Goal: Check status: Check status

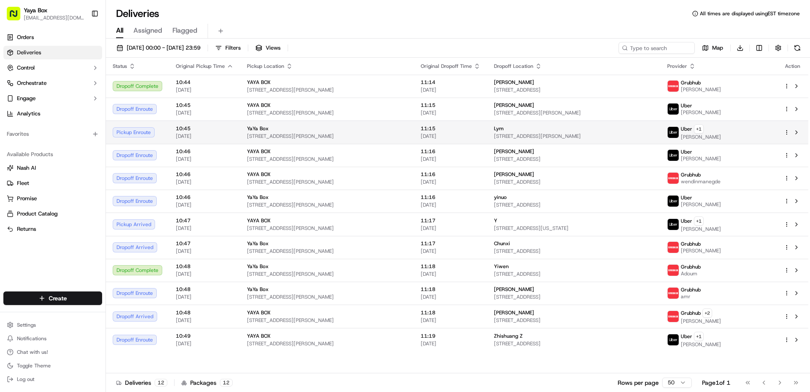
click at [273, 139] on span "[STREET_ADDRESS][PERSON_NAME]" at bounding box center [327, 136] width 160 height 7
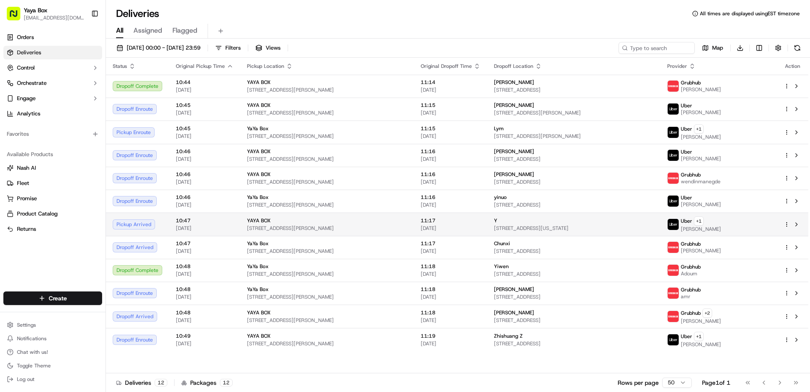
click at [294, 222] on div "YAYA BOX" at bounding box center [327, 220] width 160 height 7
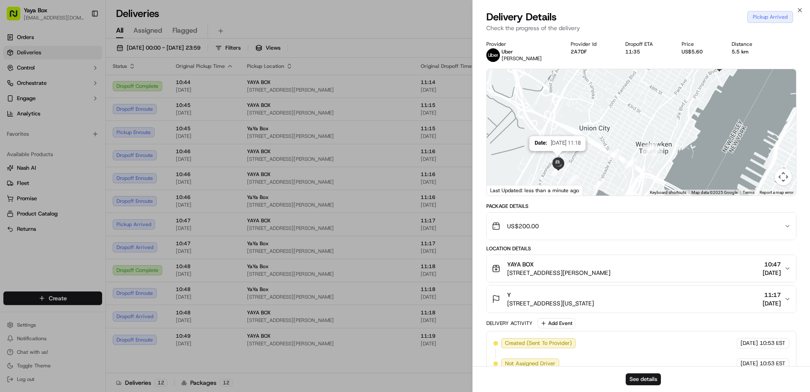
drag, startPoint x: 551, startPoint y: 170, endPoint x: 561, endPoint y: 147, distance: 24.9
click at [561, 156] on img at bounding box center [558, 163] width 14 height 14
